Goal: Complete application form

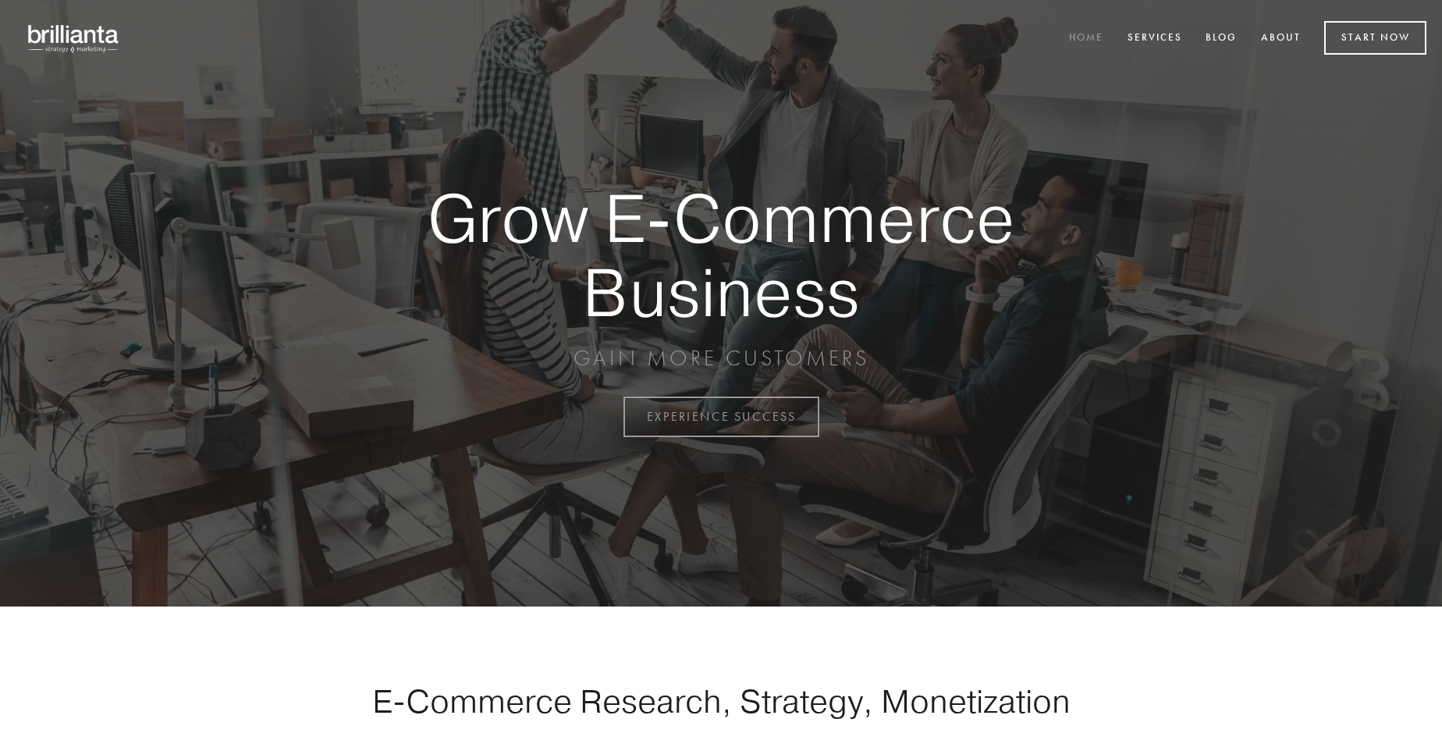
scroll to position [4090, 0]
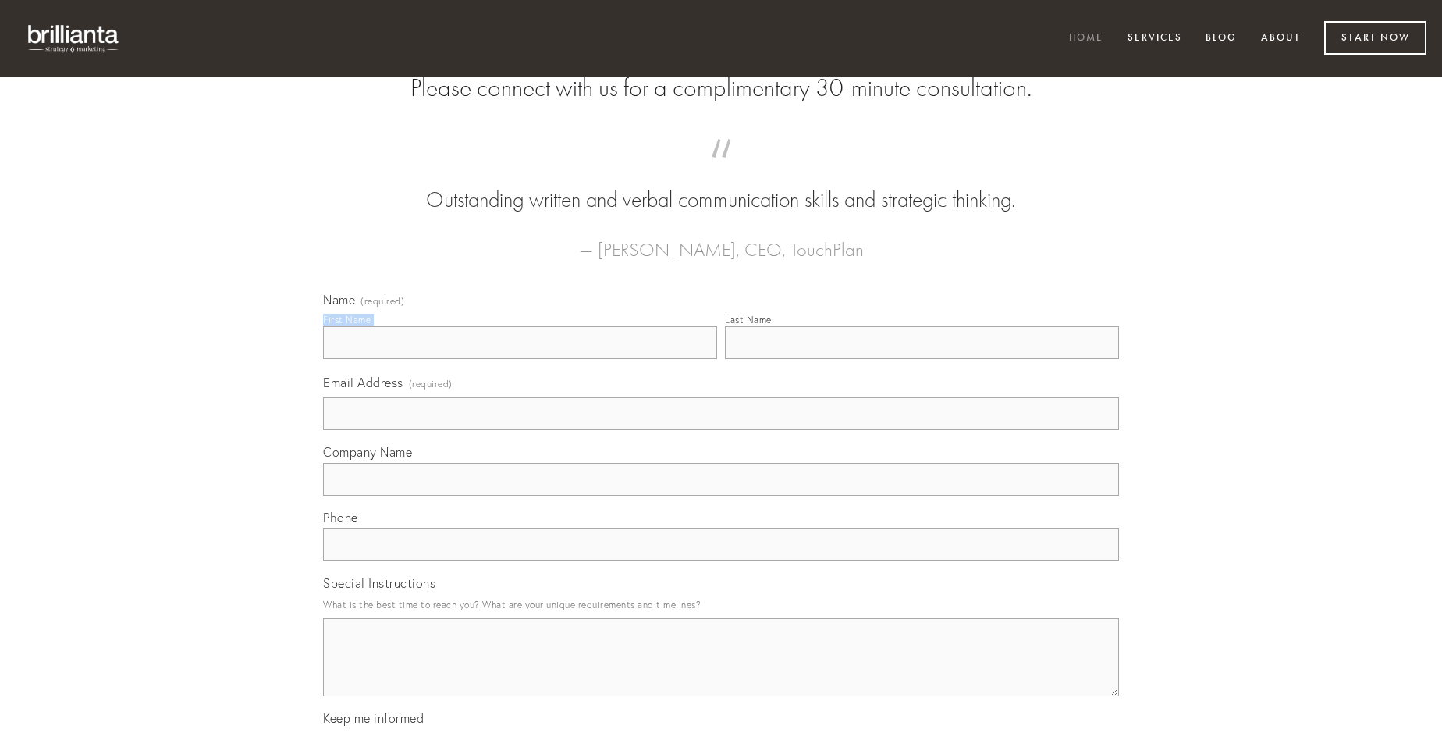
type input "[DATE][PERSON_NAME]"
click at [921, 359] on input "Last Name" at bounding box center [922, 342] width 394 height 33
type input "[DATE][PERSON_NAME]"
click at [721, 430] on input "Email Address (required)" at bounding box center [721, 413] width 796 height 33
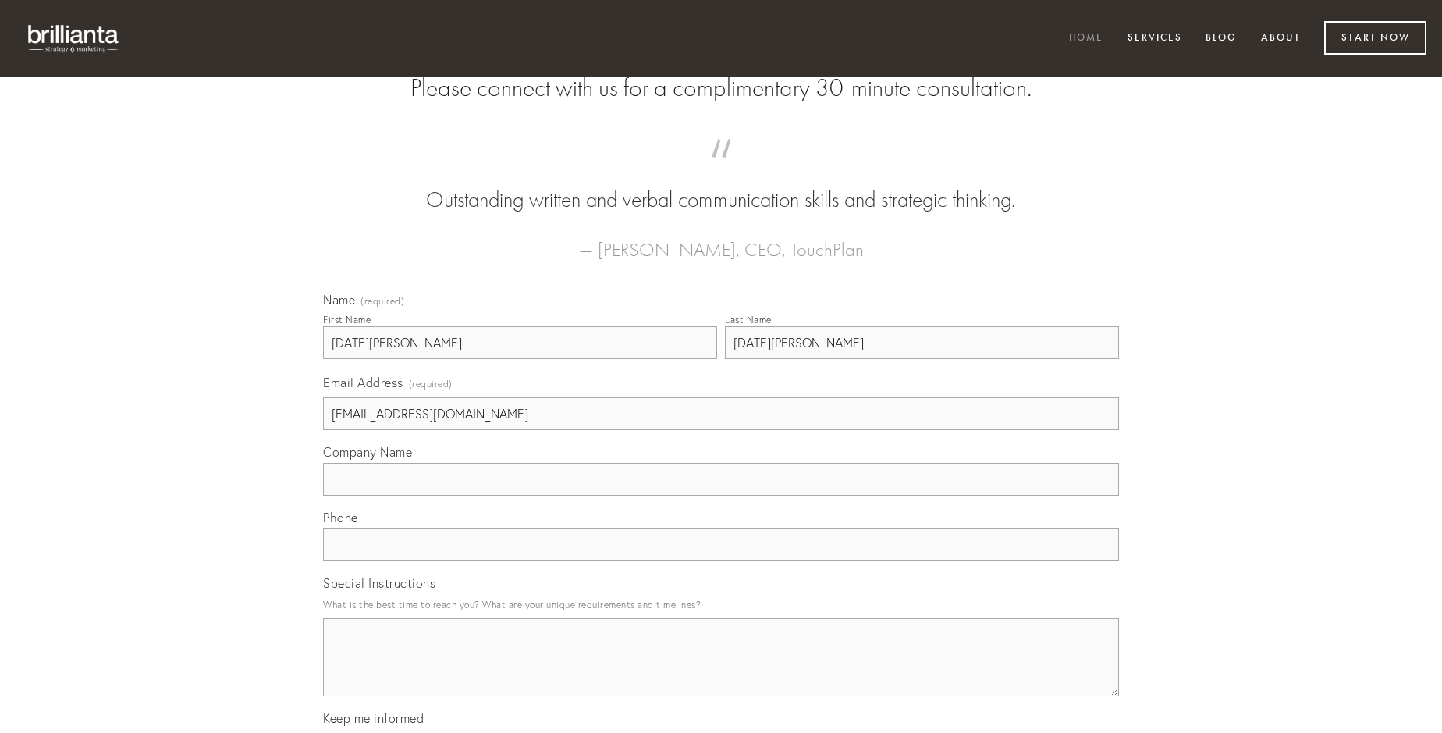
type input "[EMAIL_ADDRESS][DOMAIN_NAME]"
click at [721, 495] on input "Company Name" at bounding box center [721, 479] width 796 height 33
type input "tumultus"
click at [721, 561] on input "text" at bounding box center [721, 544] width 796 height 33
click at [721, 671] on textarea "Special Instructions" at bounding box center [721, 657] width 796 height 78
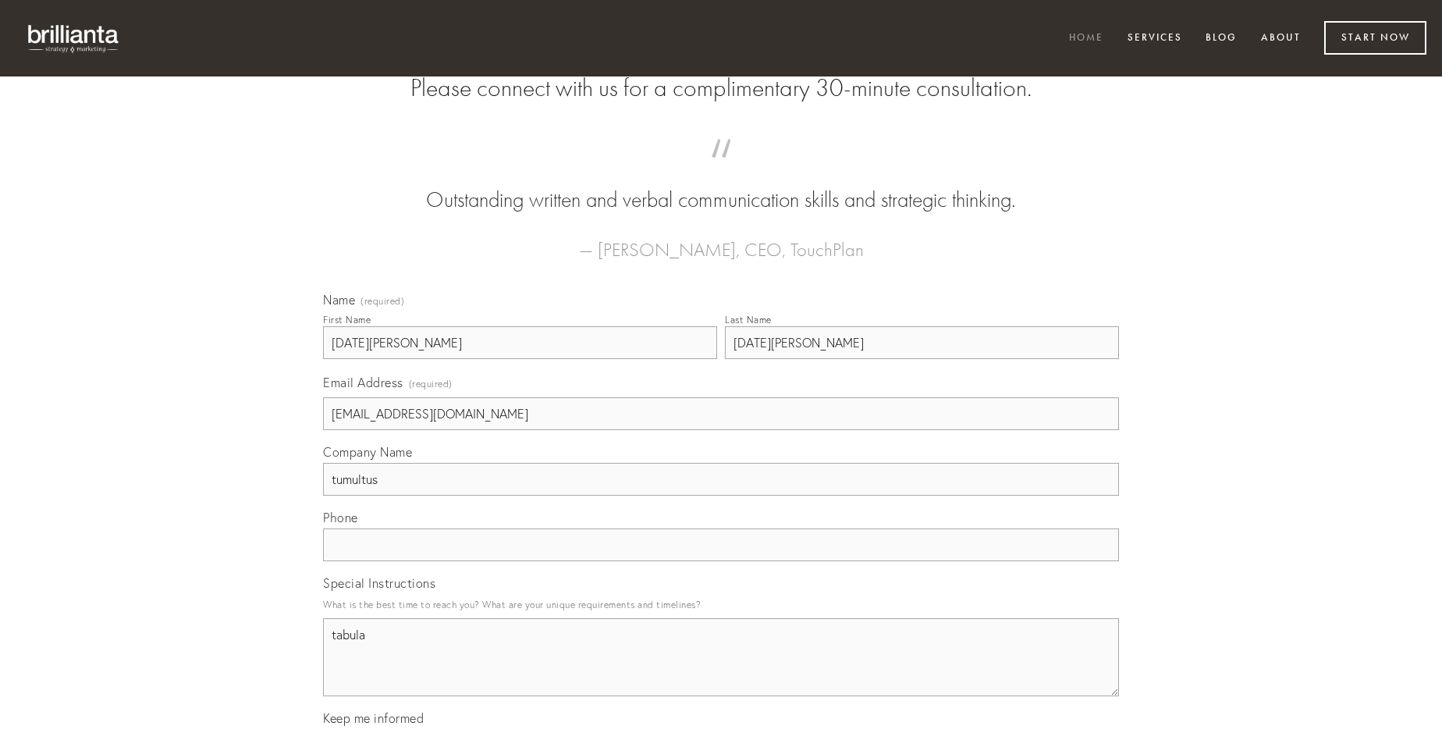
type textarea "tabula"
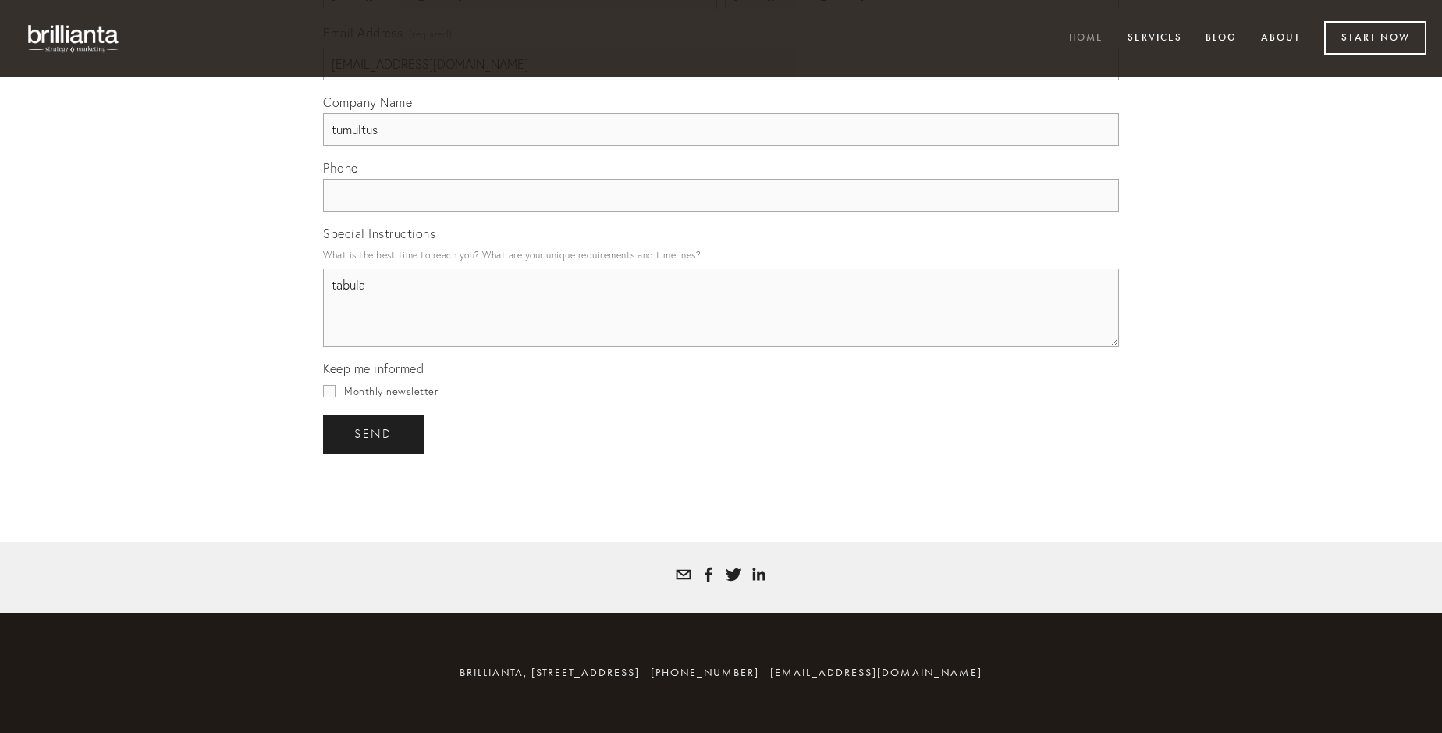
click at [374, 433] on span "send" at bounding box center [373, 434] width 38 height 14
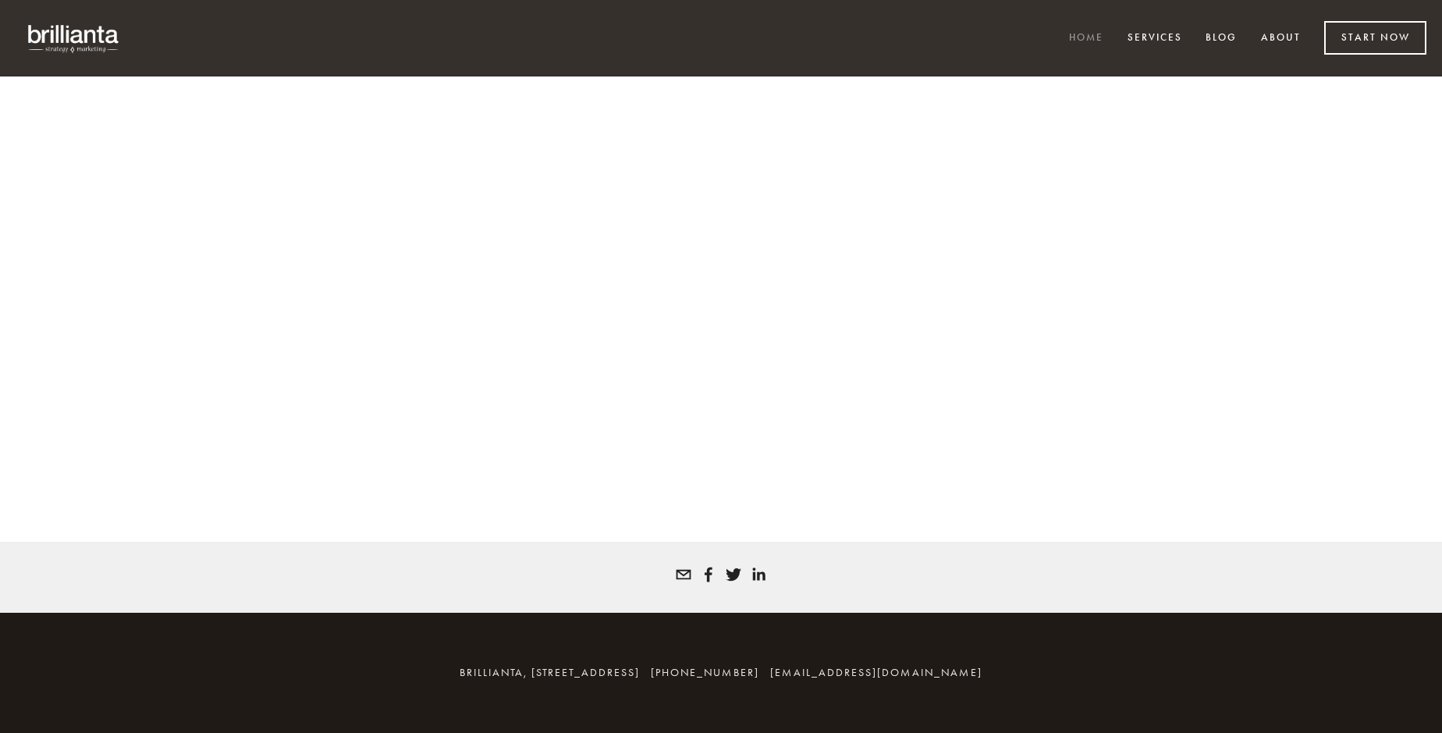
scroll to position [4069, 0]
